Goal: Check status: Check status

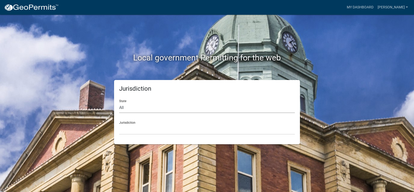
click at [124, 107] on select "All [US_STATE] [US_STATE] [US_STATE] [US_STATE] [US_STATE] [US_STATE] [US_STATE…" at bounding box center [207, 108] width 176 height 10
select select "[US_STATE]"
click at [119, 103] on select "All [US_STATE] [US_STATE] [US_STATE] [US_STATE] [US_STATE] [US_STATE] [US_STATE…" at bounding box center [207, 108] width 176 height 10
click at [131, 134] on select "[GEOGRAPHIC_DATA], [US_STATE][PERSON_NAME][GEOGRAPHIC_DATA], [US_STATE][PERSON_…" at bounding box center [207, 129] width 176 height 10
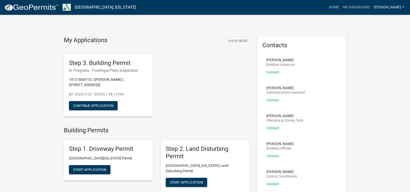
click at [398, 6] on link "[PERSON_NAME]" at bounding box center [388, 8] width 34 height 10
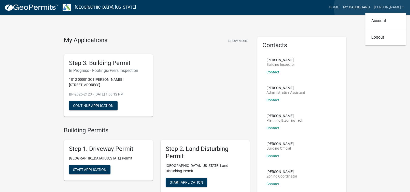
click at [371, 8] on link "My Dashboard" at bounding box center [356, 8] width 31 height 10
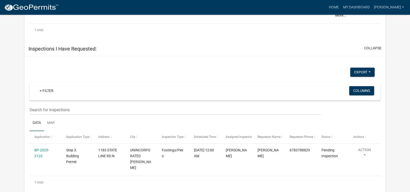
scroll to position [377, 0]
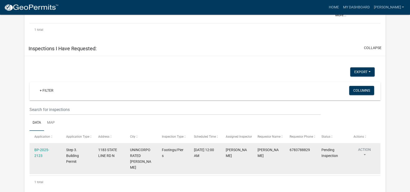
click at [365, 154] on button "Action" at bounding box center [364, 153] width 22 height 13
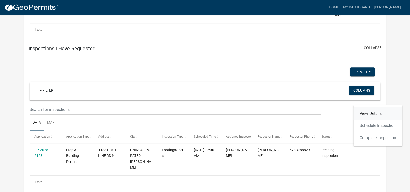
click at [378, 113] on link "View Details" at bounding box center [377, 114] width 49 height 12
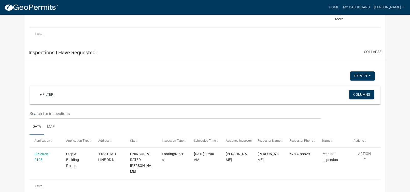
scroll to position [377, 0]
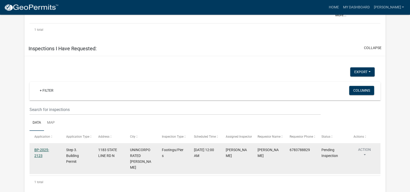
click at [37, 149] on link "BP-2025-2123" at bounding box center [41, 153] width 15 height 10
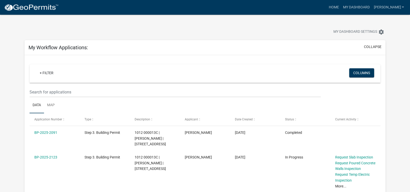
click at [136, 64] on div "+ Filter Columns Data Map Application Number Type Description Applicant Date Cr…" at bounding box center [205, 146] width 351 height 172
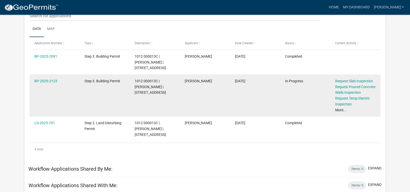
scroll to position [102, 0]
